Goal: Task Accomplishment & Management: Manage account settings

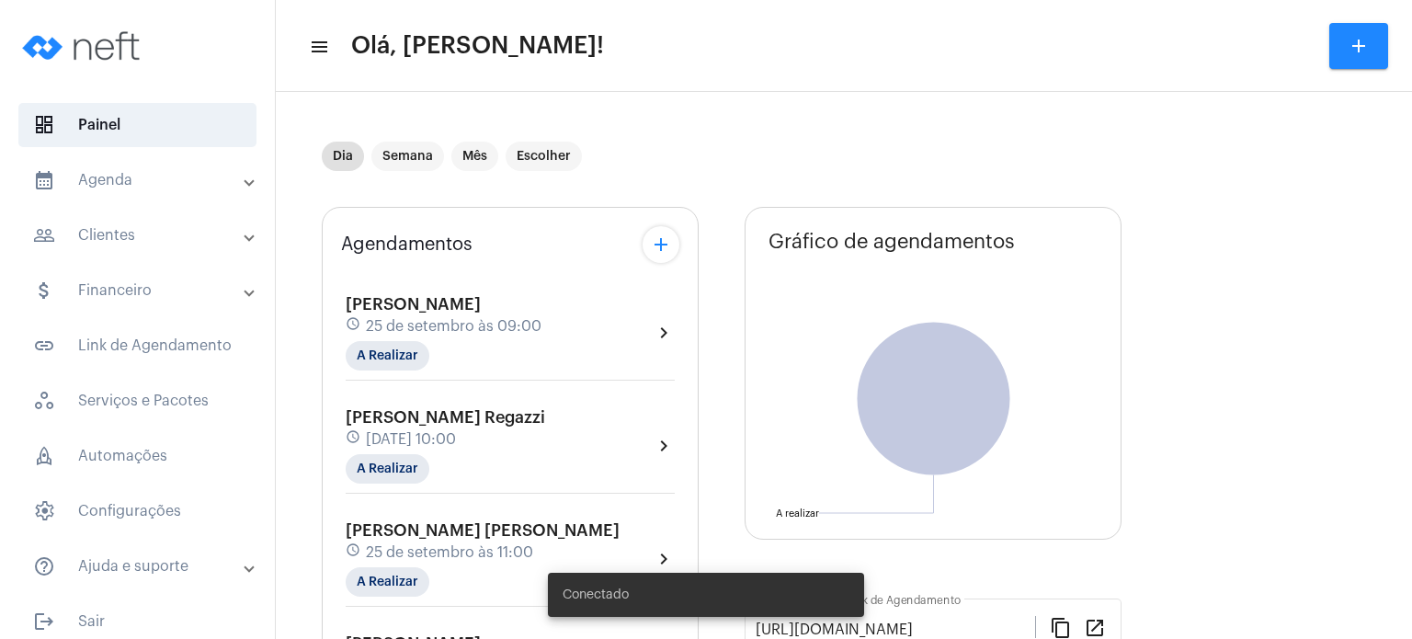
click at [392, 311] on span "[PERSON_NAME]" at bounding box center [413, 304] width 135 height 17
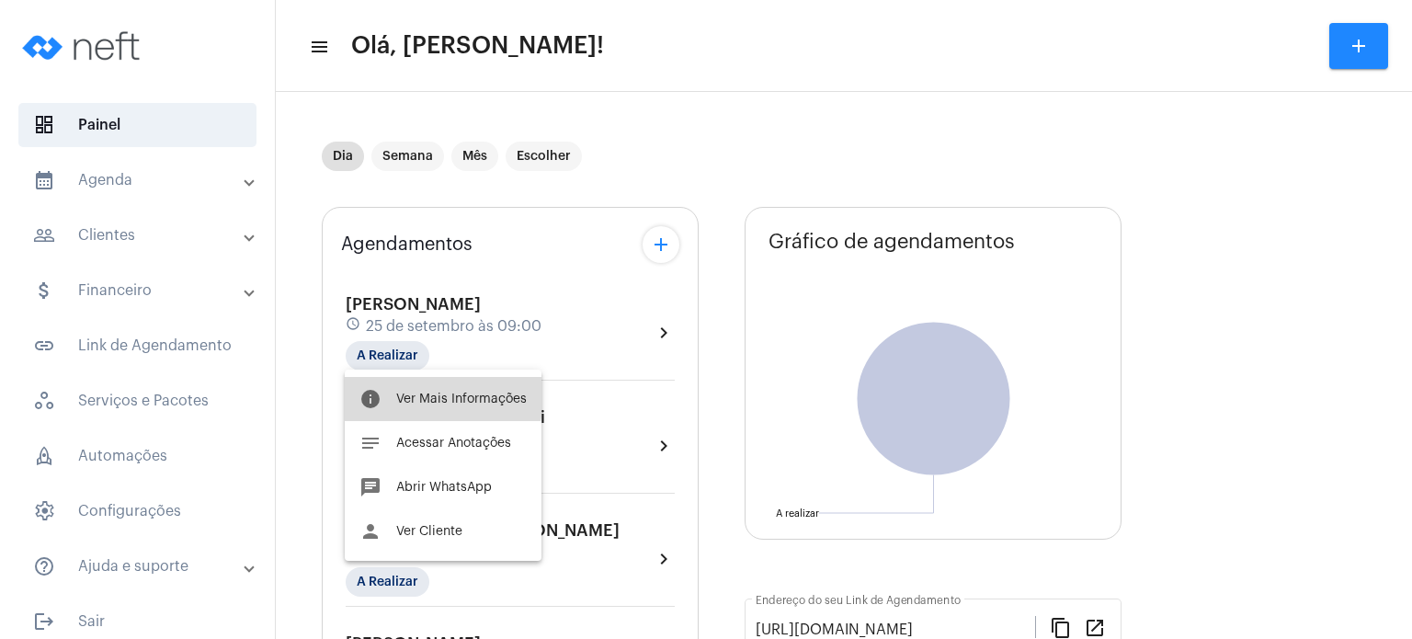
click at [395, 389] on button "info Ver Mais Informações" at bounding box center [443, 399] width 197 height 44
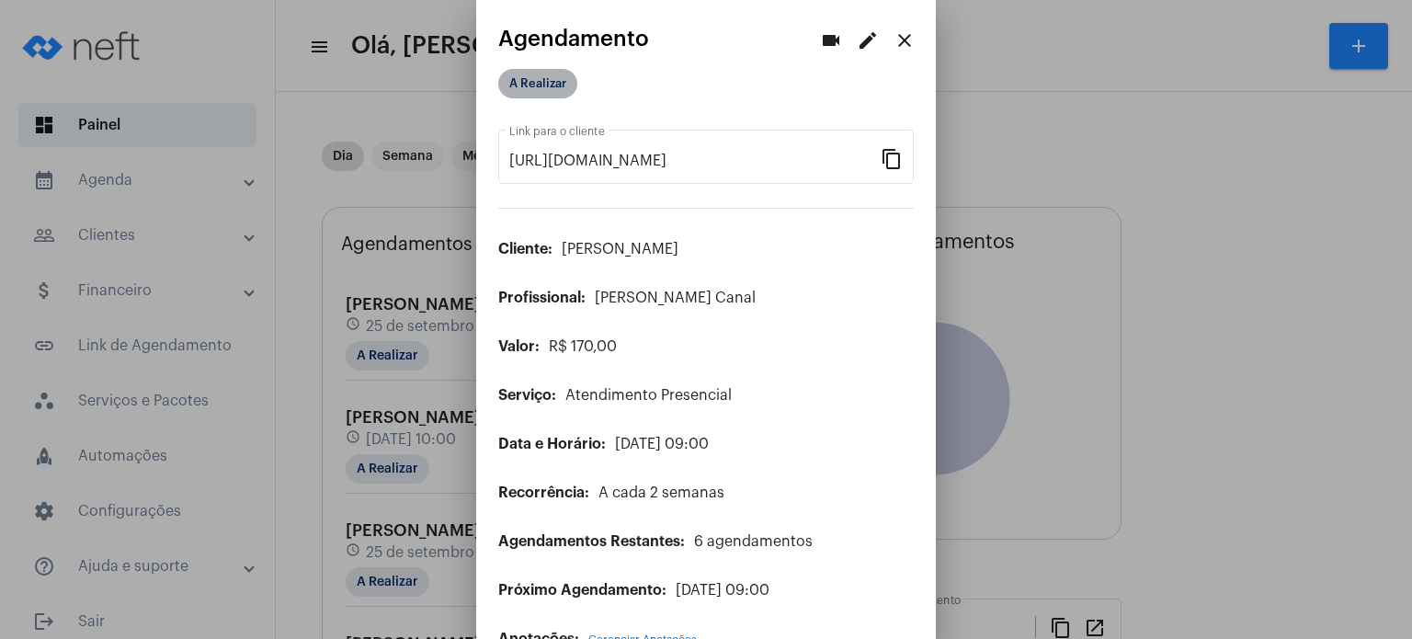
click at [567, 80] on mat-chip "A Realizar" at bounding box center [537, 83] width 79 height 29
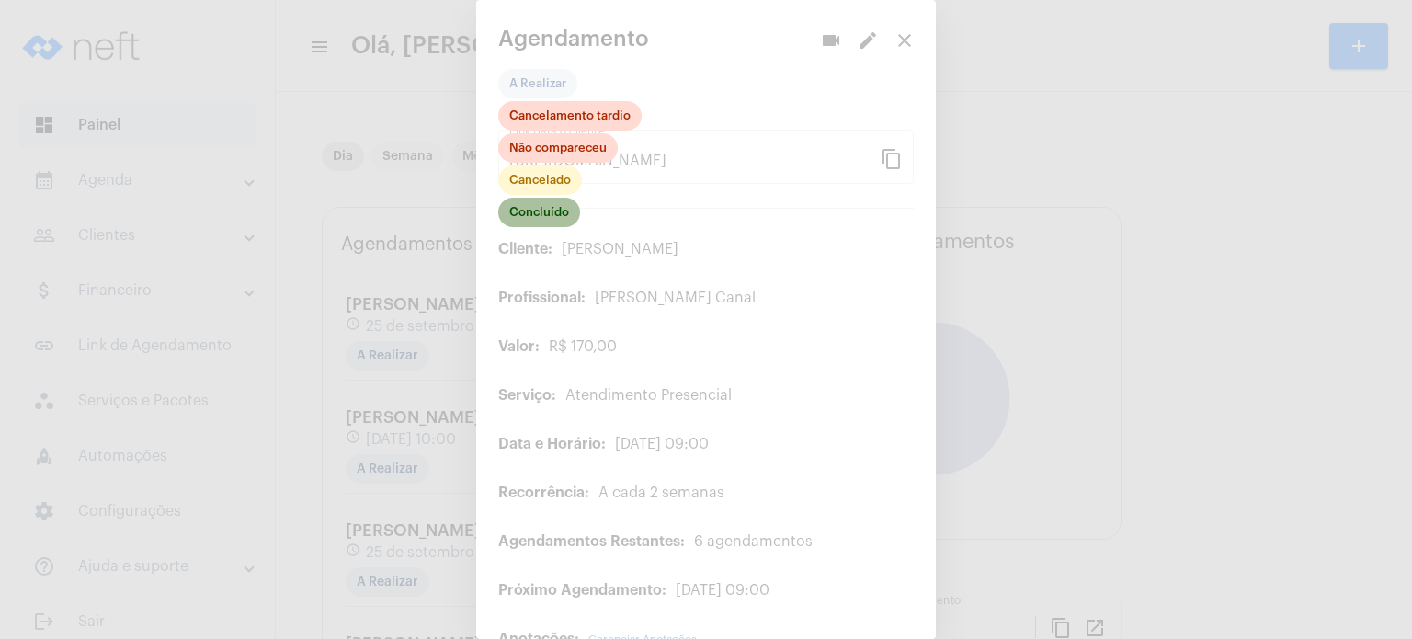
click at [528, 220] on mat-chip "Concluído" at bounding box center [539, 212] width 82 height 29
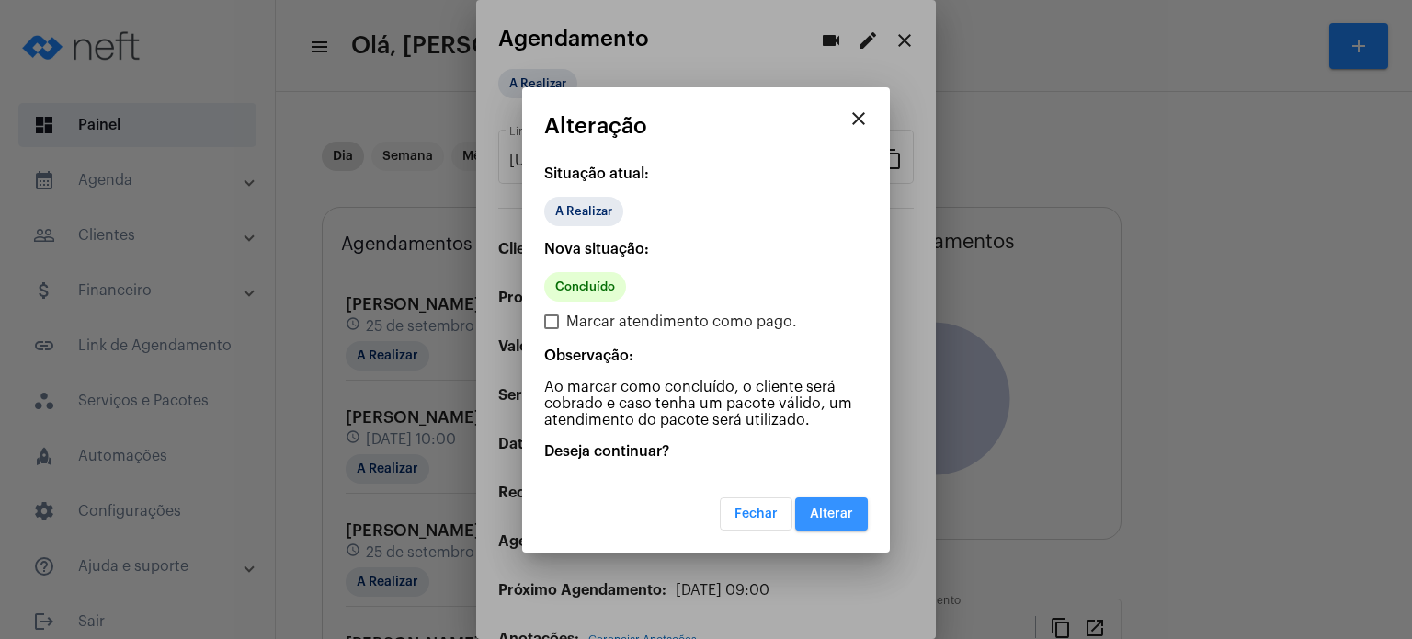
click at [842, 507] on span "Alterar" at bounding box center [831, 513] width 43 height 13
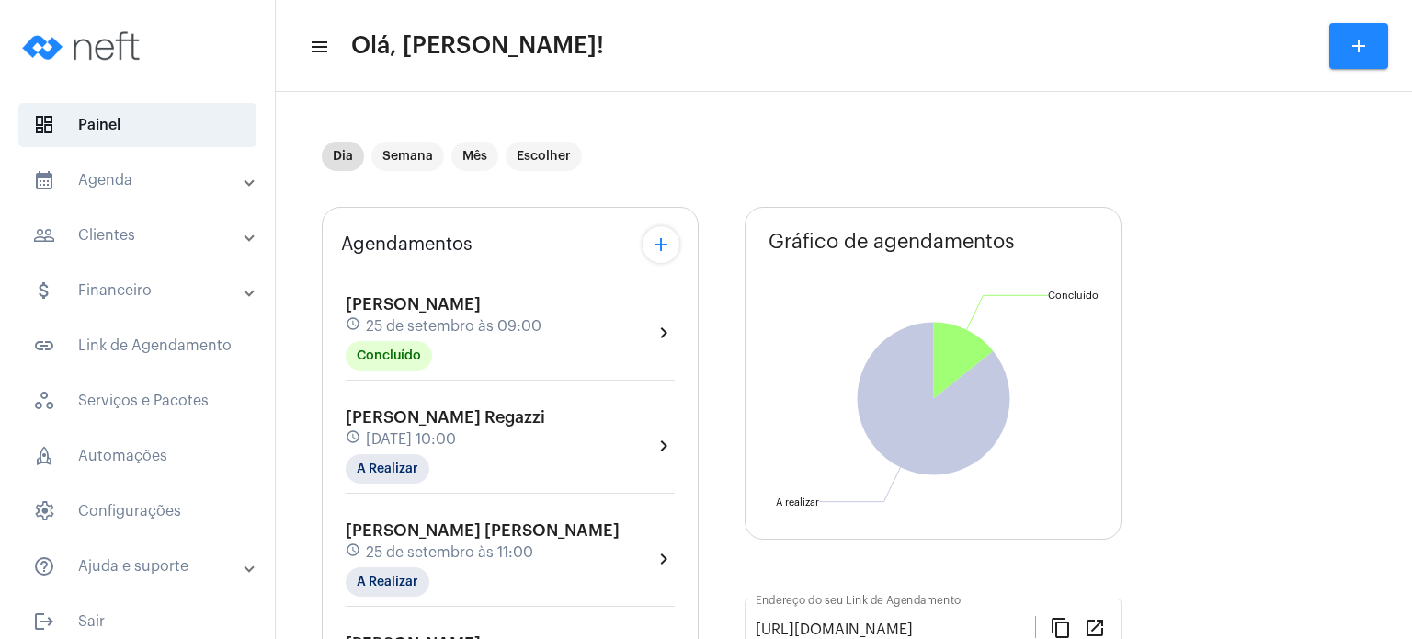
click at [394, 420] on span "[PERSON_NAME] Regazzi" at bounding box center [445, 417] width 199 height 17
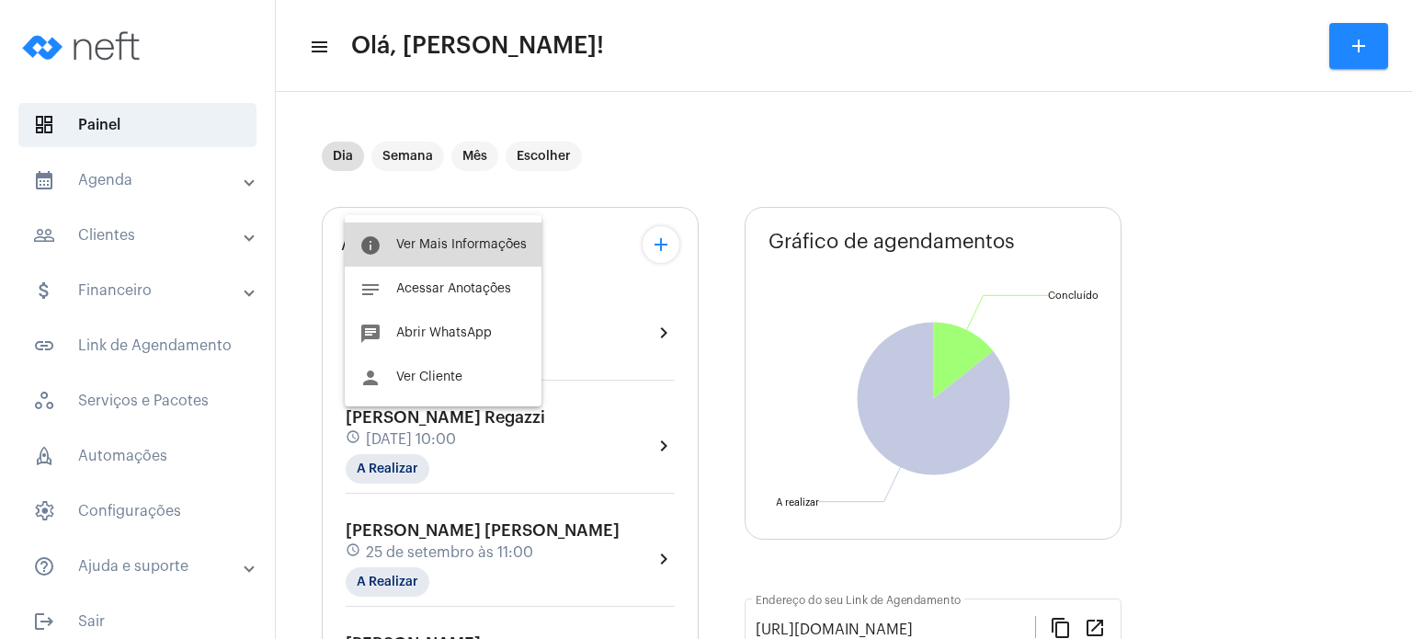
click at [446, 236] on button "info Ver Mais Informações" at bounding box center [443, 244] width 197 height 44
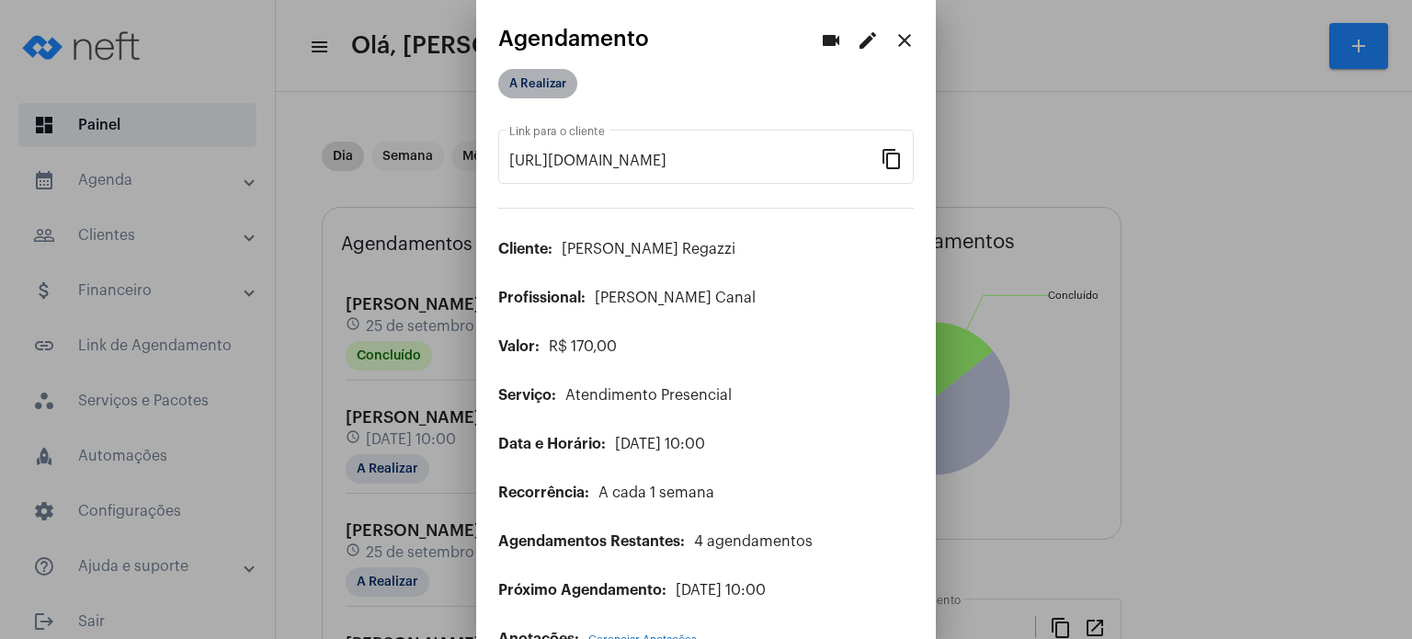
click at [553, 93] on mat-chip "A Realizar" at bounding box center [537, 83] width 79 height 29
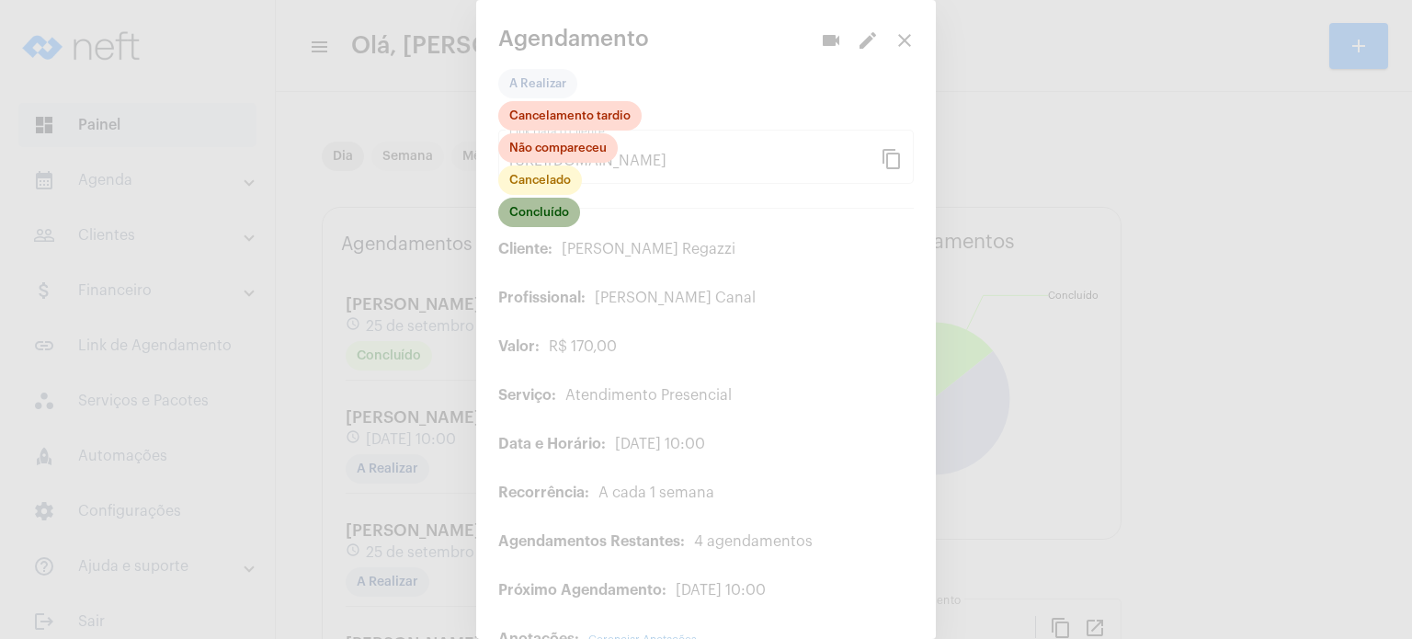
click at [559, 219] on mat-chip "Concluído" at bounding box center [539, 212] width 82 height 29
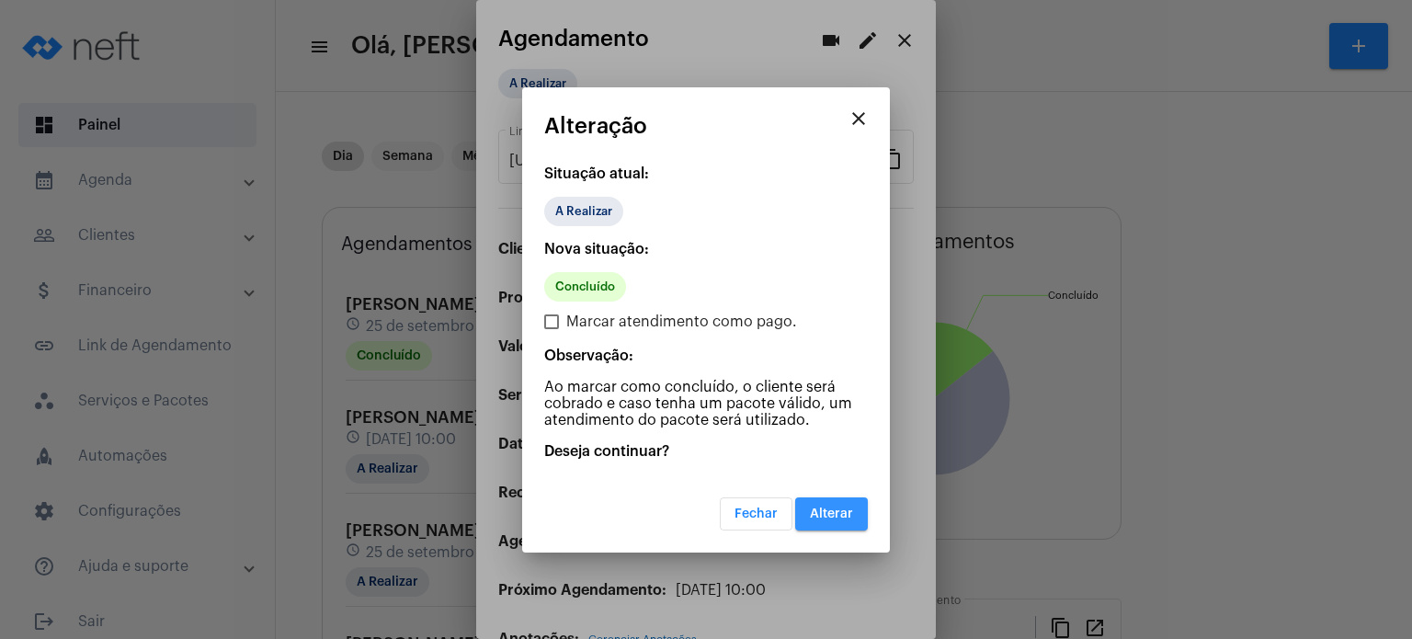
click at [828, 521] on button "Alterar" at bounding box center [831, 513] width 73 height 33
